Goal: Use online tool/utility: Utilize a website feature to perform a specific function

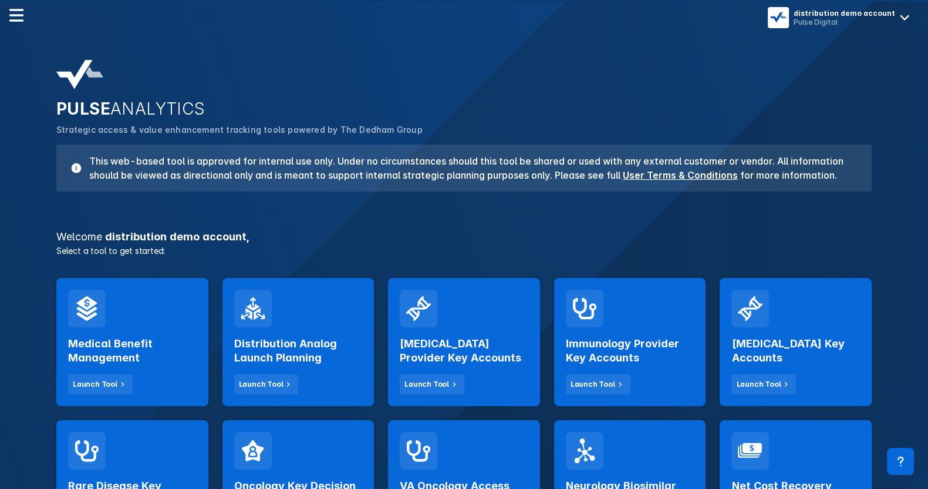
click at [329, 314] on div "Distribution Analog Launch Planning Launch Tool" at bounding box center [299, 342] width 152 height 128
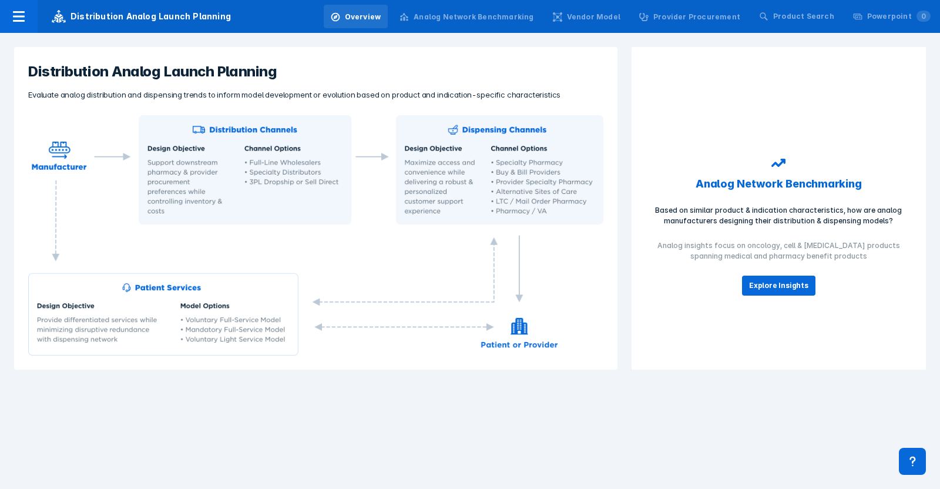
click at [867, 13] on div "Powerpoint 0" at bounding box center [892, 16] width 92 height 23
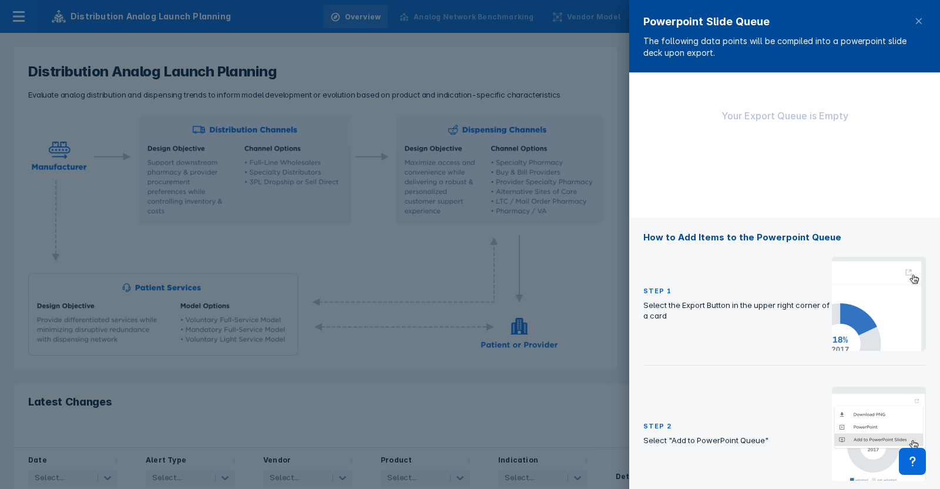
drag, startPoint x: 591, startPoint y: 38, endPoint x: 677, endPoint y: 33, distance: 85.8
click at [591, 38] on div at bounding box center [470, 244] width 940 height 489
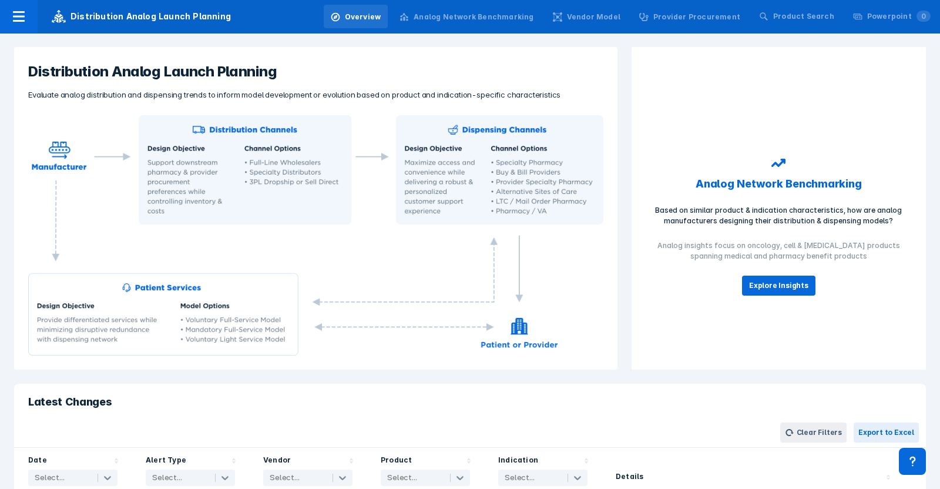
click at [782, 15] on div "Product Search" at bounding box center [796, 16] width 89 height 23
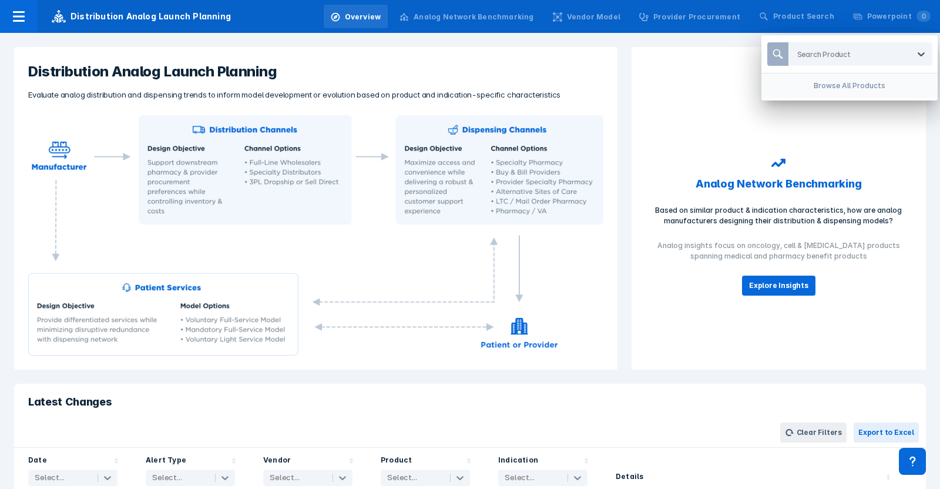
click at [804, 53] on div at bounding box center [853, 54] width 112 height 11
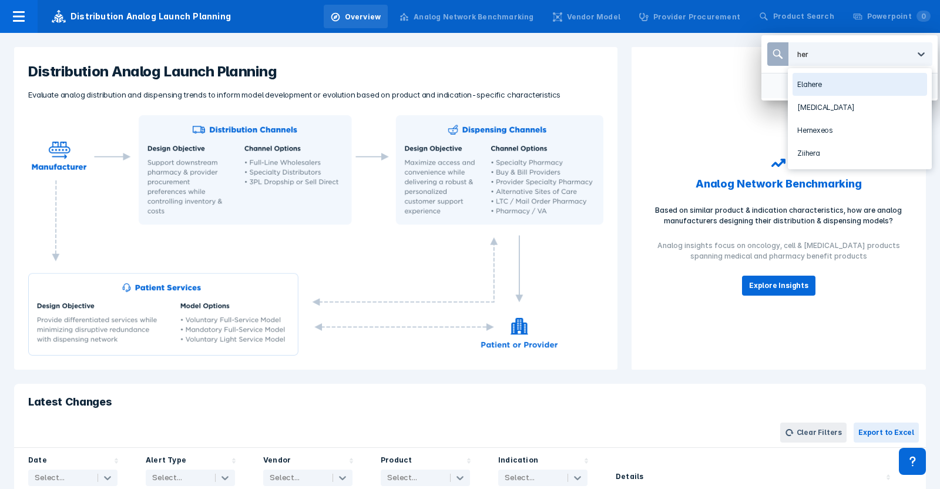
type input "[PERSON_NAME]"
click at [807, 78] on div "Hernexeos" at bounding box center [859, 84] width 134 height 23
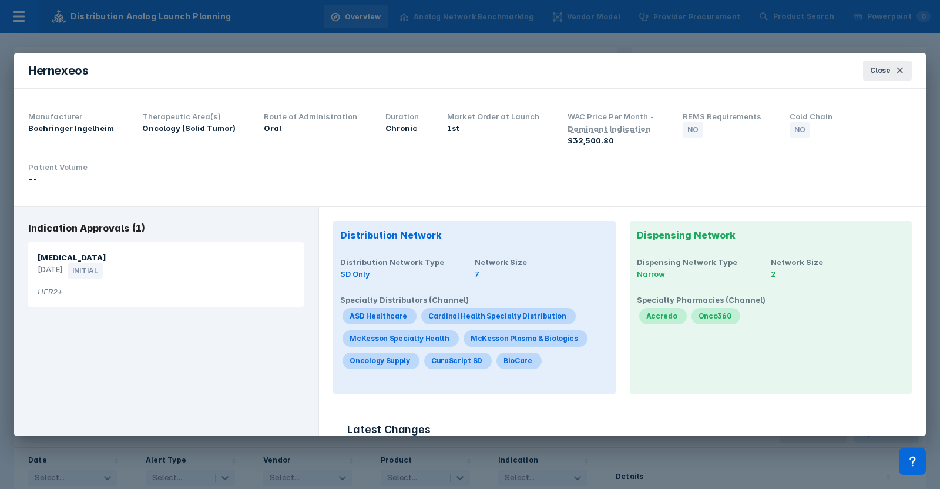
click at [678, 75] on div "Hernexeos Close" at bounding box center [469, 70] width 911 height 35
